Goal: Find specific page/section: Find specific page/section

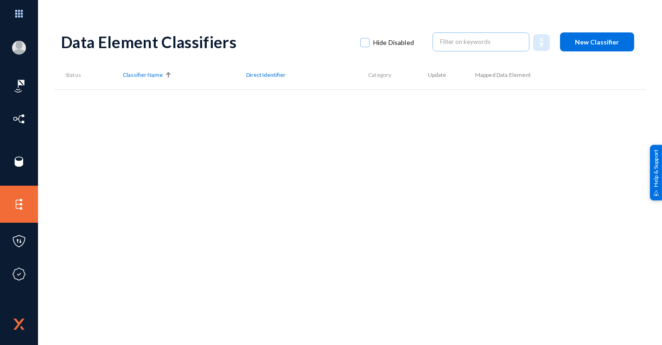
click at [480, 46] on input "text" at bounding box center [481, 42] width 82 height 14
click at [476, 44] on input "mbank" at bounding box center [481, 42] width 82 height 14
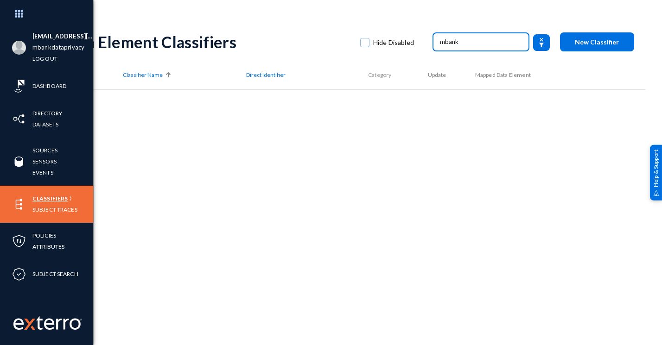
click at [56, 195] on link "Classifiers" at bounding box center [49, 198] width 35 height 11
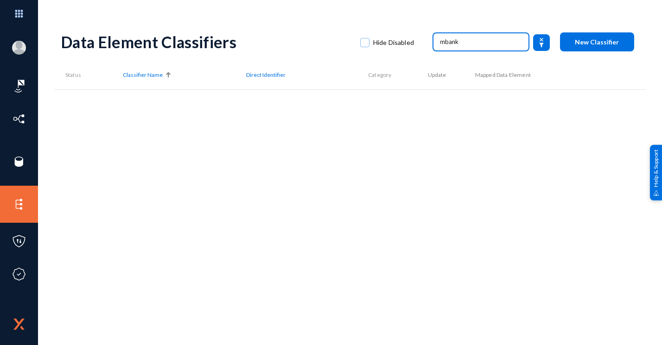
click at [495, 38] on input "mbank" at bounding box center [481, 42] width 82 height 14
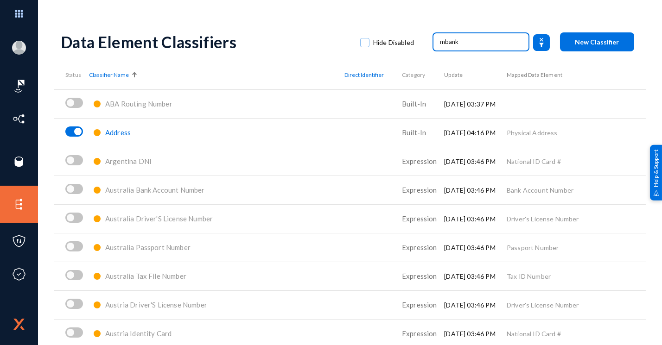
click at [470, 43] on input "mbank" at bounding box center [481, 42] width 82 height 14
click at [481, 39] on input "mbank" at bounding box center [481, 42] width 82 height 14
drag, startPoint x: 480, startPoint y: 39, endPoint x: 294, endPoint y: 49, distance: 186.6
click at [294, 49] on div "Data Element Classifiers Hide Disabled mbank New Classifier" at bounding box center [350, 42] width 578 height 38
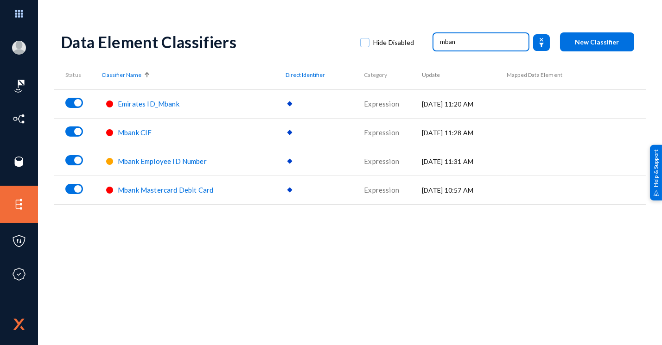
type input "mbank"
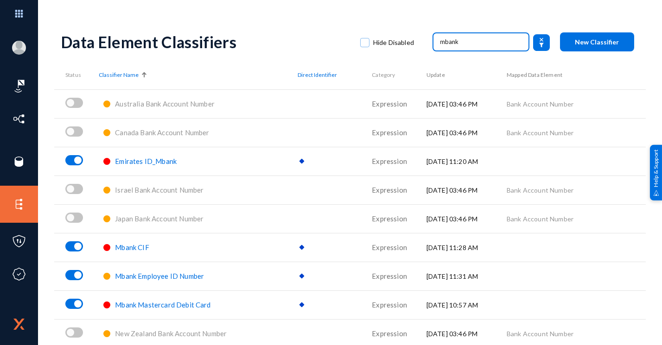
scroll to position [32, 0]
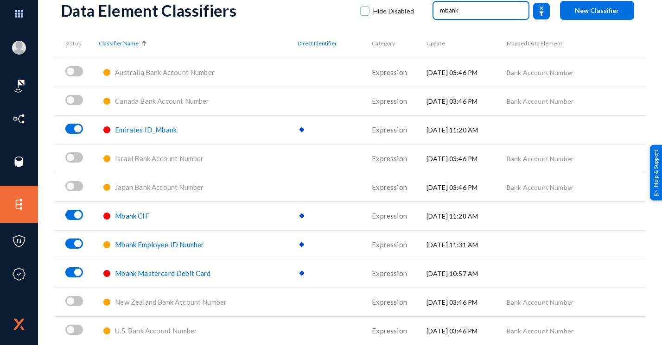
click at [171, 275] on span "Mbank Mastercard Debit Card" at bounding box center [163, 273] width 96 height 8
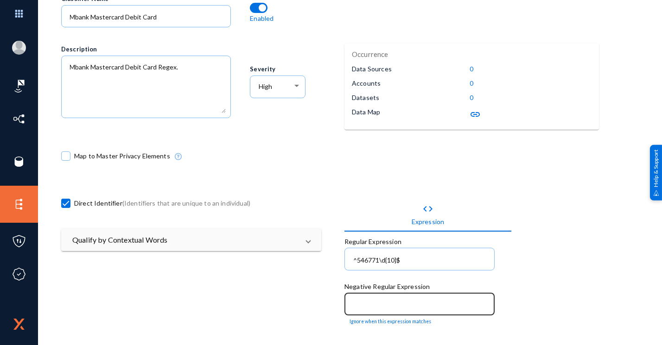
scroll to position [139, 0]
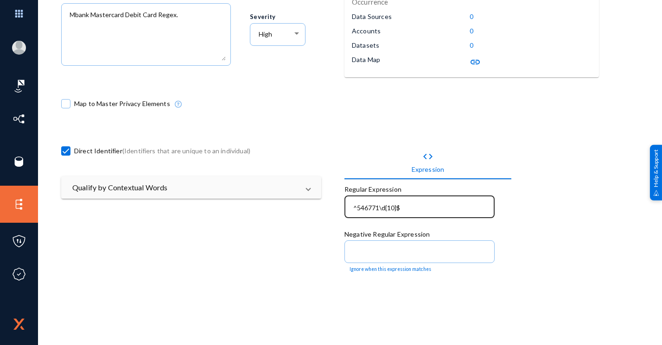
click at [376, 207] on input "^546771\d{10}$" at bounding box center [421, 208] width 137 height 8
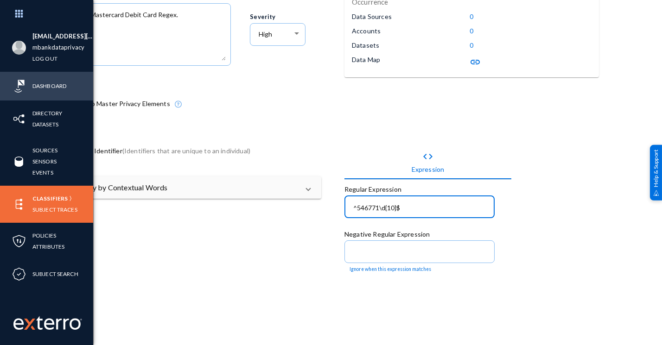
click at [29, 87] on div "Dashboard" at bounding box center [46, 86] width 93 height 29
click at [48, 83] on link "Dashboard" at bounding box center [49, 86] width 34 height 11
